Goal: Obtain resource: Download file/media

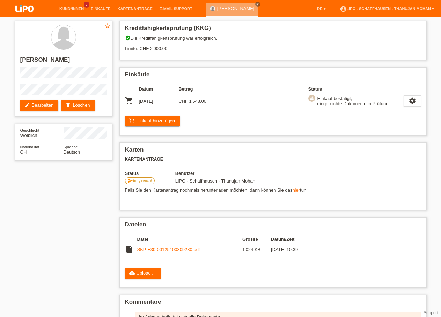
click at [23, 11] on img at bounding box center [24, 9] width 35 height 18
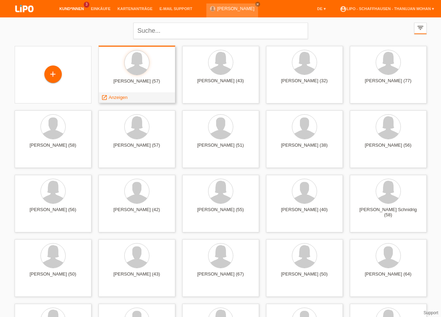
click at [119, 98] on span "Anzeigen" at bounding box center [118, 97] width 19 height 5
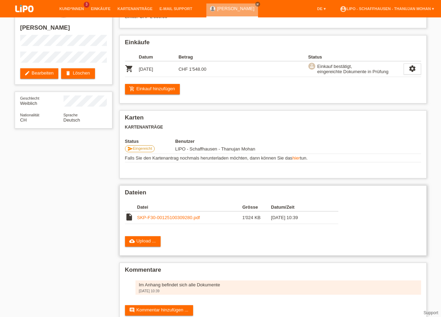
scroll to position [36, 0]
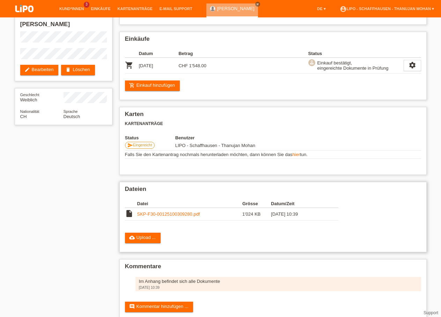
click at [175, 217] on link "SKP-F30-00125100309280.pdf" at bounding box center [168, 214] width 63 height 5
click at [21, 13] on img at bounding box center [24, 9] width 35 height 18
